Goal: Leave review/rating: Share an evaluation or opinion about a product, service, or content

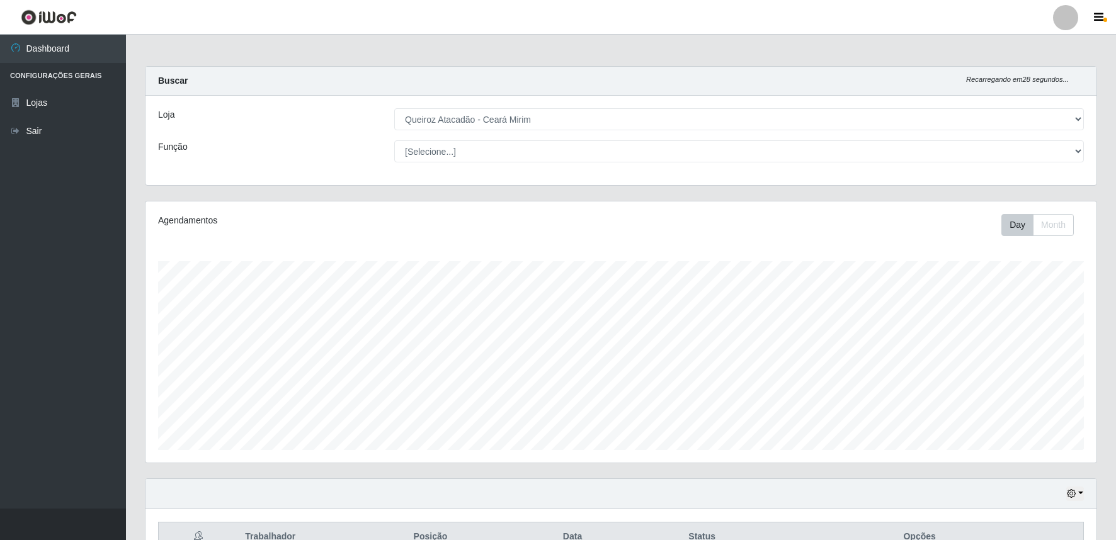
select select "465"
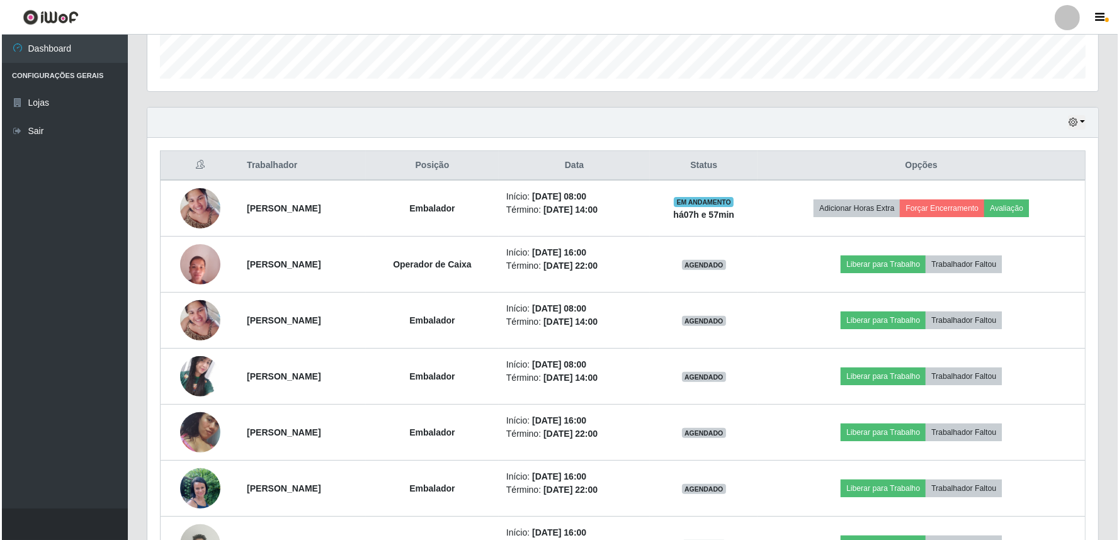
scroll to position [261, 951]
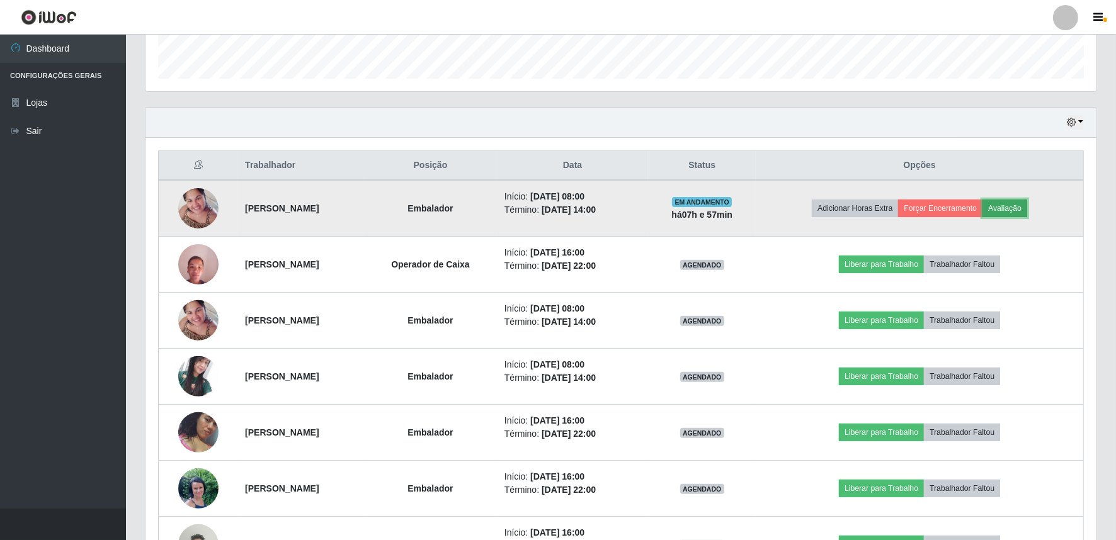
click at [1023, 209] on button "Avaliação" at bounding box center [1005, 209] width 45 height 18
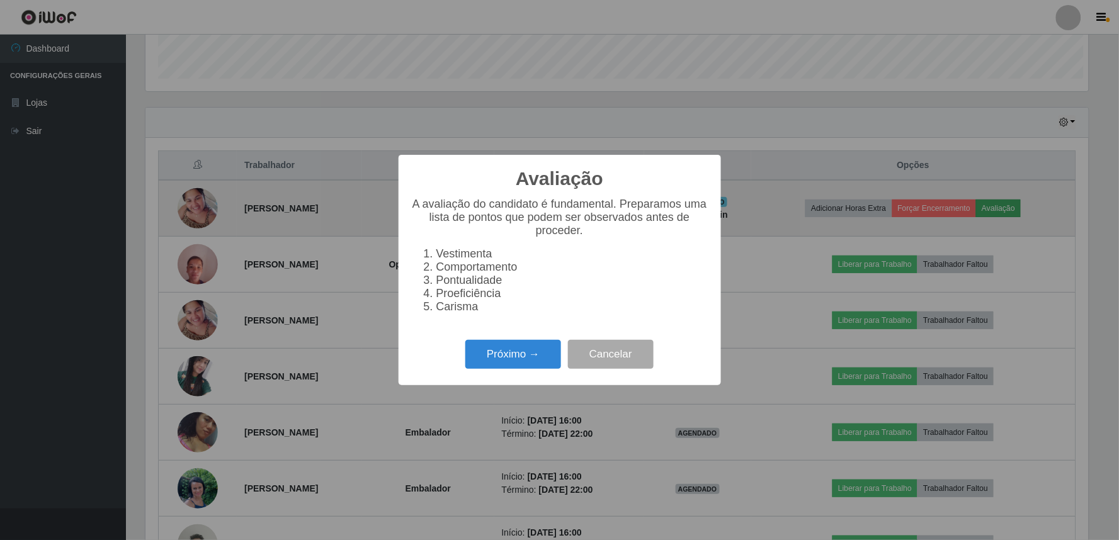
scroll to position [261, 943]
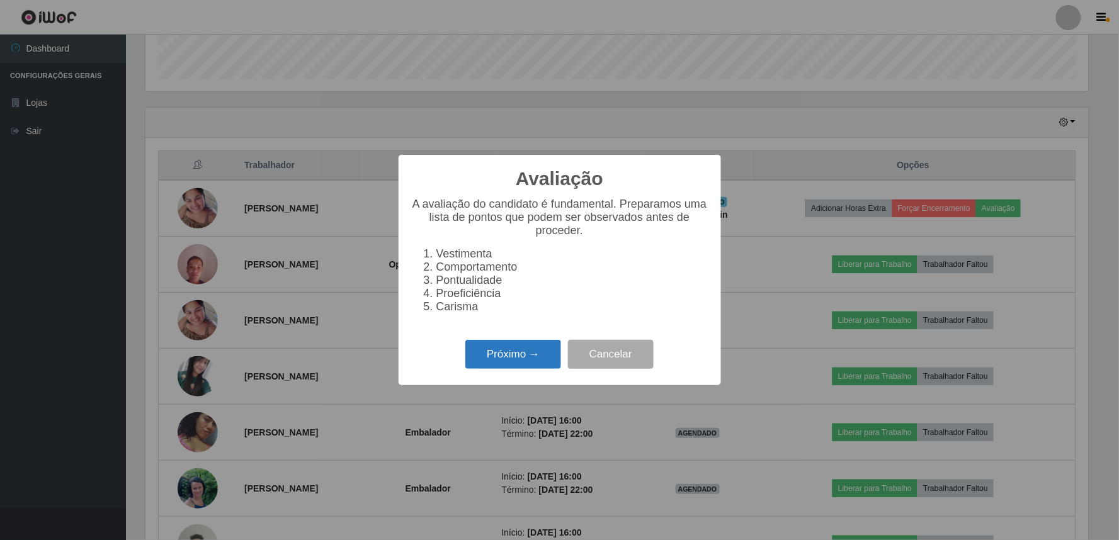
click at [506, 365] on button "Próximo →" at bounding box center [513, 355] width 96 height 30
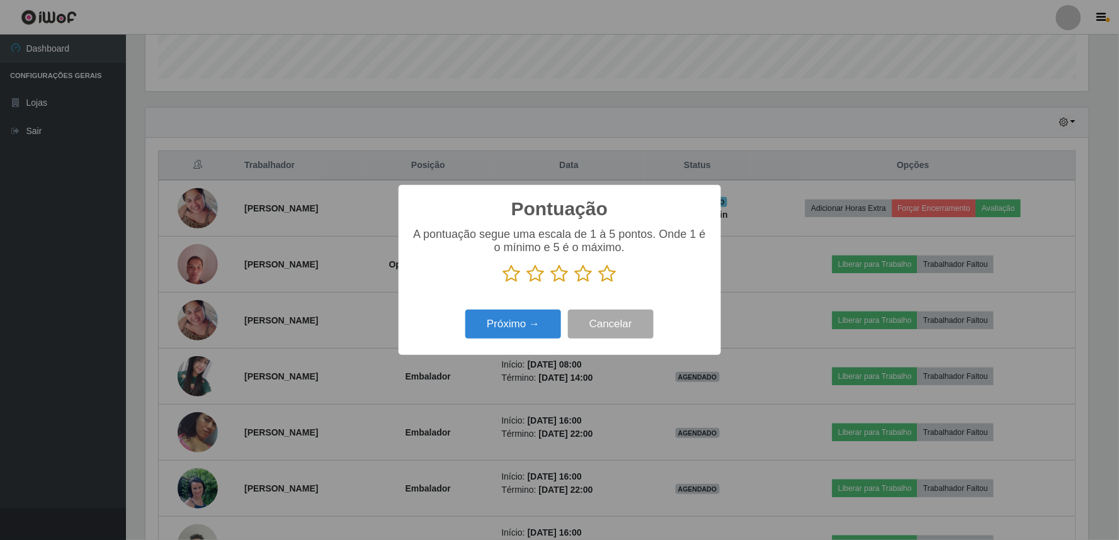
click at [578, 280] on icon at bounding box center [584, 274] width 18 height 19
click at [575, 283] on input "radio" at bounding box center [575, 283] width 0 height 0
click at [548, 322] on button "Próximo →" at bounding box center [513, 325] width 96 height 30
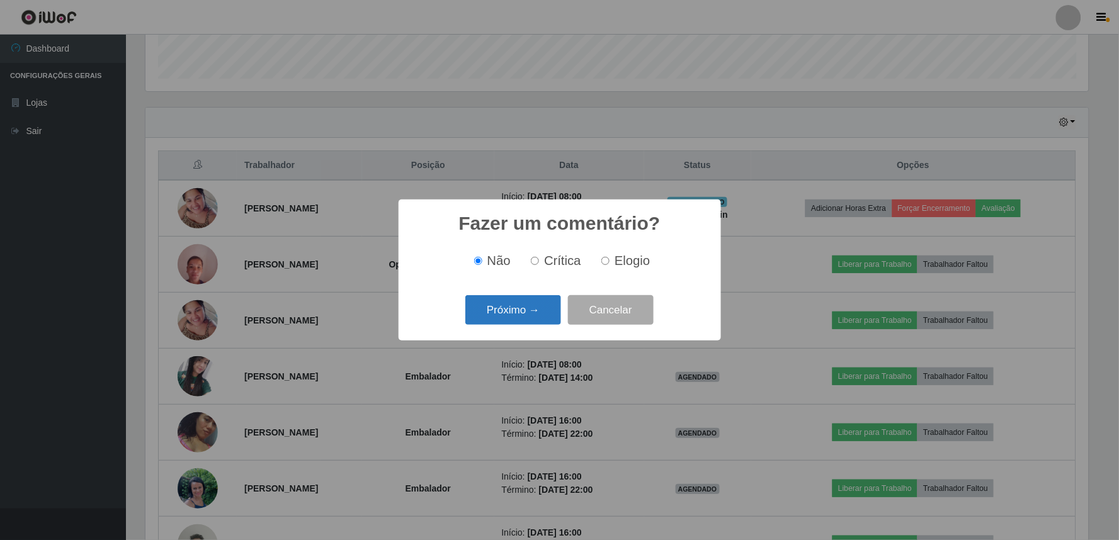
click at [513, 315] on button "Próximo →" at bounding box center [513, 310] width 96 height 30
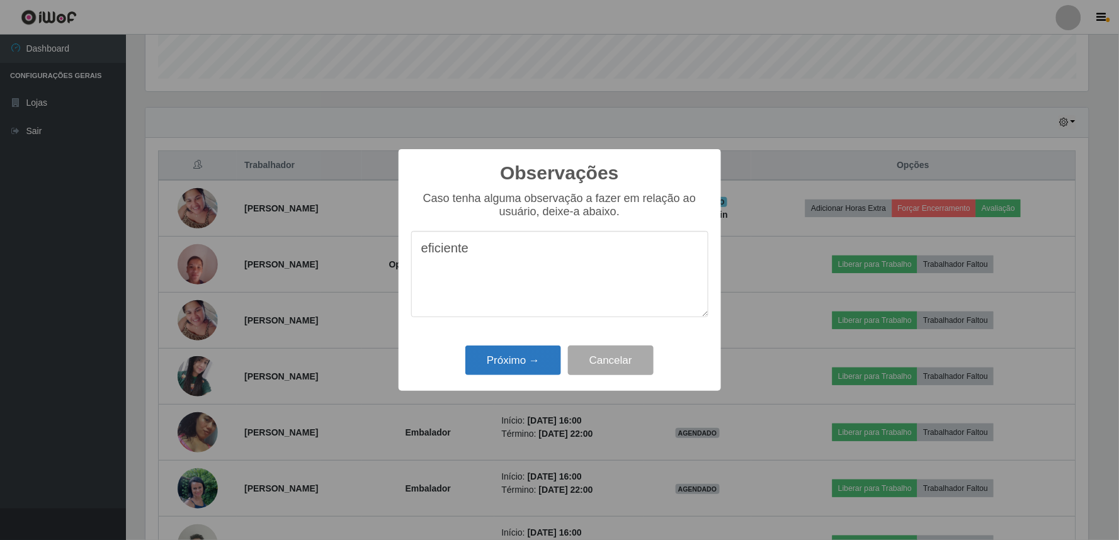
type textarea "eficiente"
click at [493, 362] on button "Próximo →" at bounding box center [513, 361] width 96 height 30
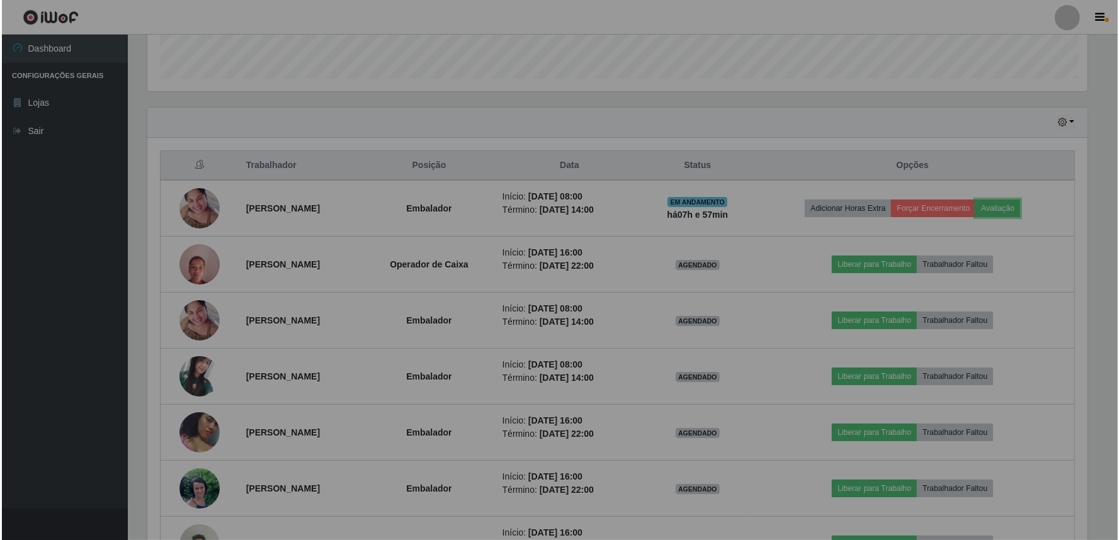
scroll to position [261, 951]
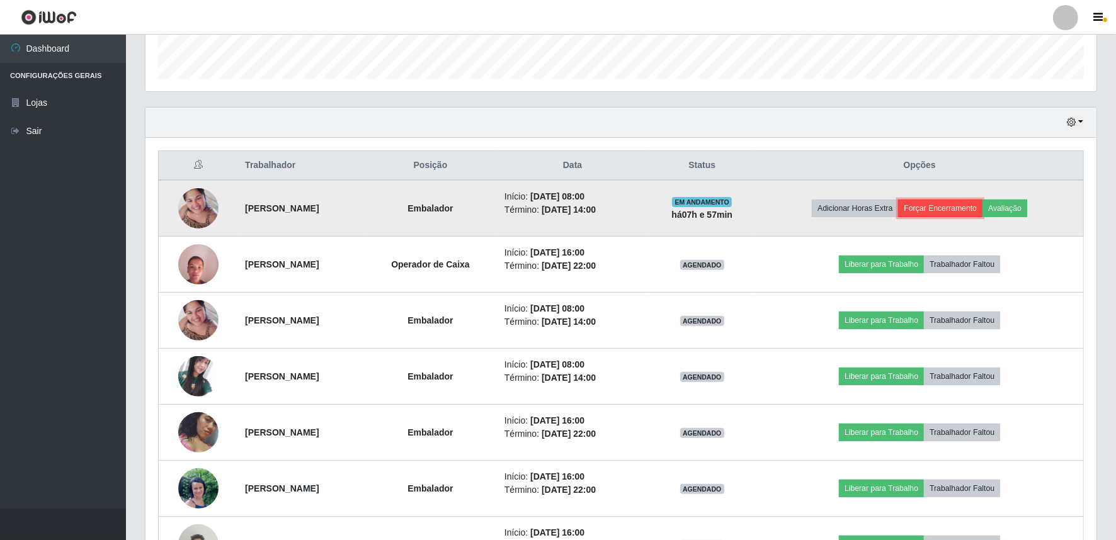
click at [979, 213] on button "Forçar Encerramento" at bounding box center [940, 209] width 84 height 18
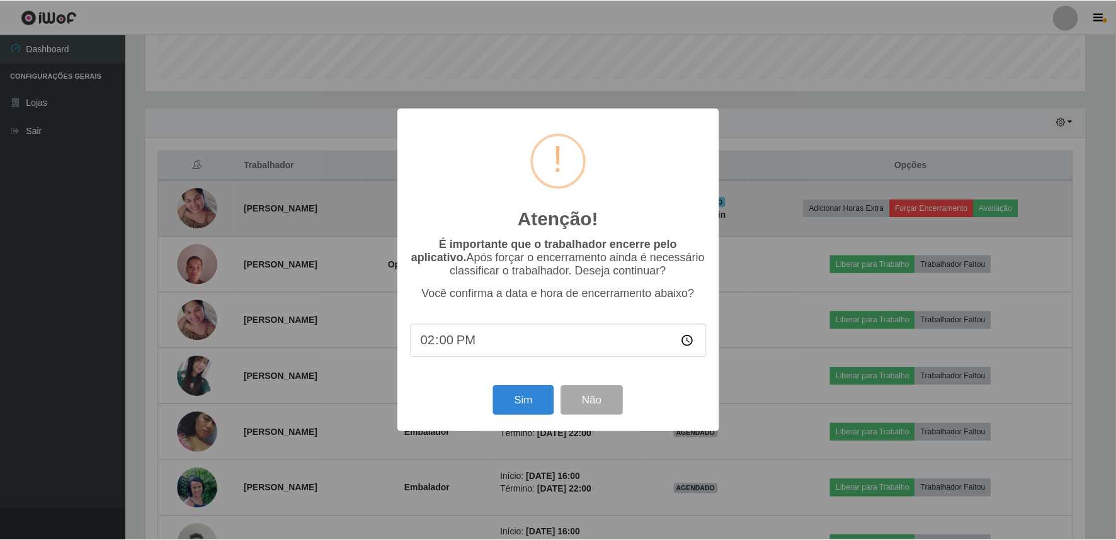
scroll to position [261, 943]
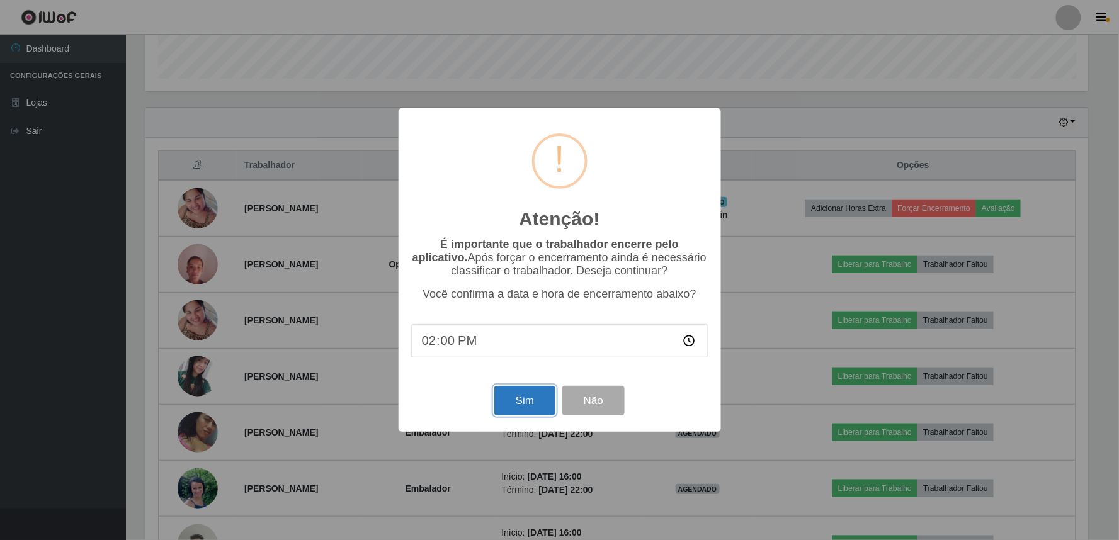
click at [521, 406] on button "Sim" at bounding box center [524, 401] width 61 height 30
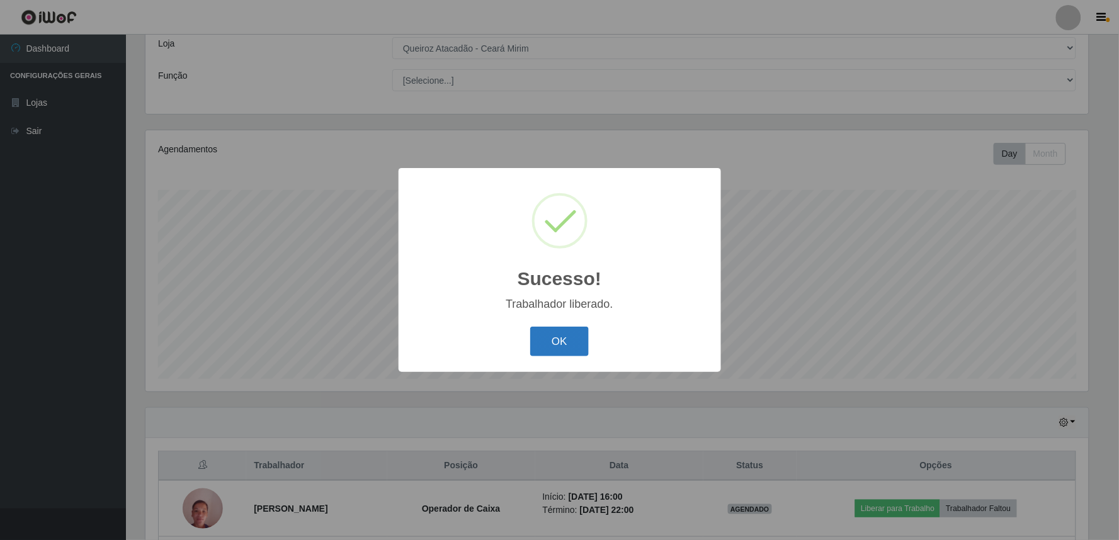
click at [552, 349] on button "OK" at bounding box center [559, 342] width 59 height 30
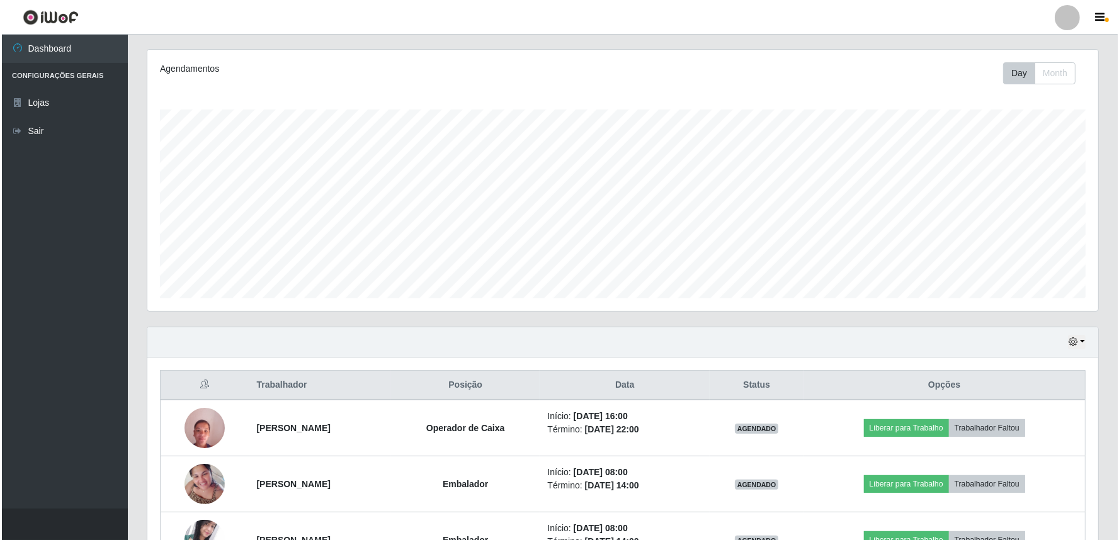
scroll to position [257, 0]
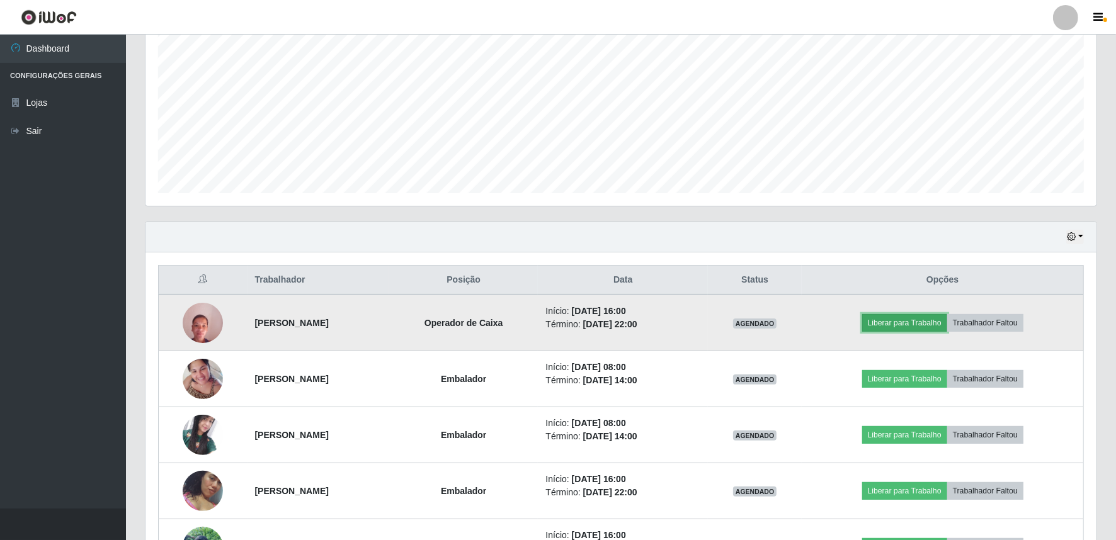
click at [936, 324] on button "Liberar para Trabalho" at bounding box center [904, 323] width 85 height 18
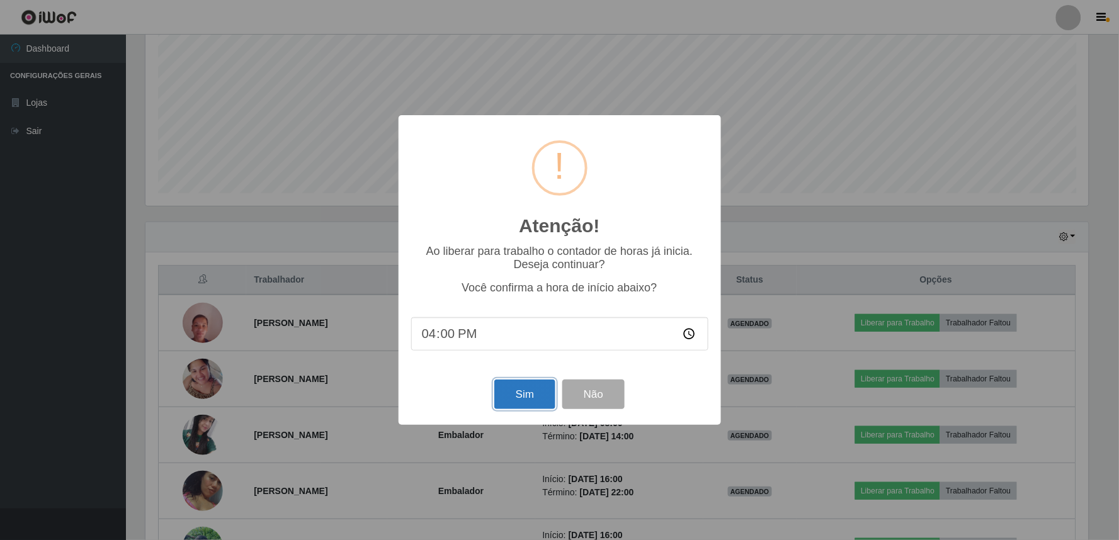
click at [523, 393] on button "Sim" at bounding box center [524, 395] width 61 height 30
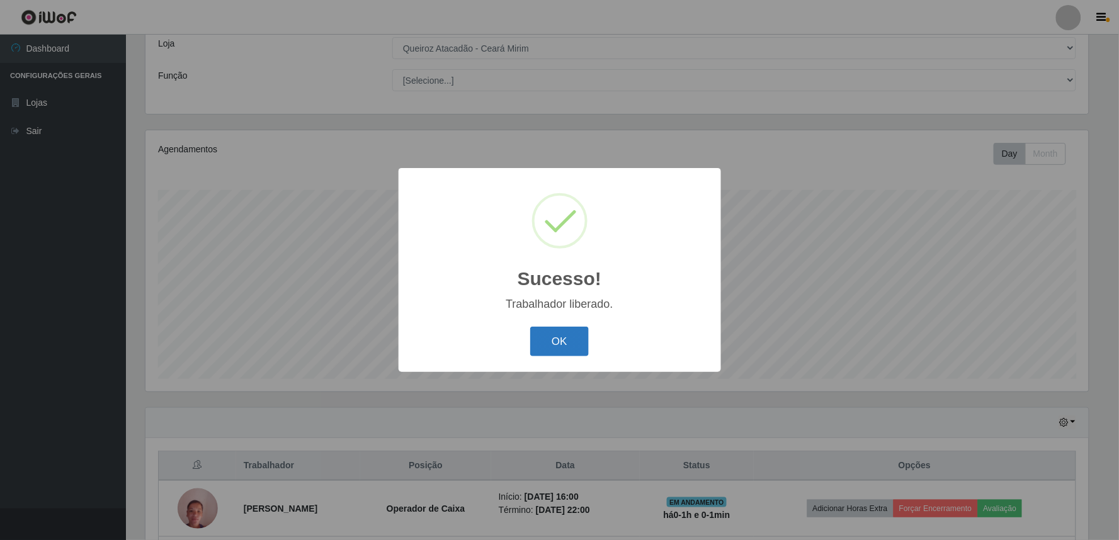
click at [564, 337] on button "OK" at bounding box center [559, 342] width 59 height 30
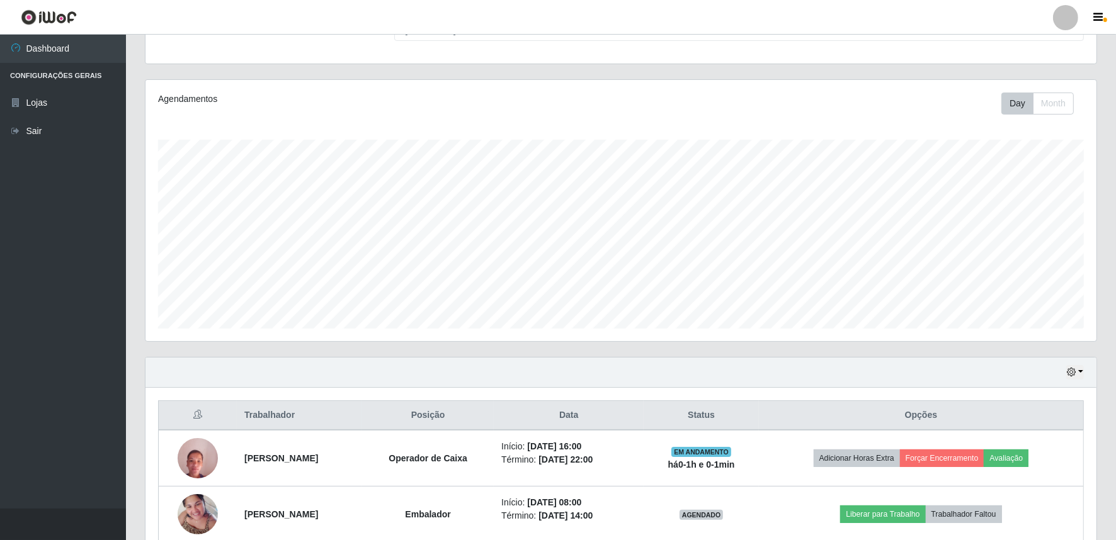
scroll to position [258, 0]
